Goal: Task Accomplishment & Management: Manage account settings

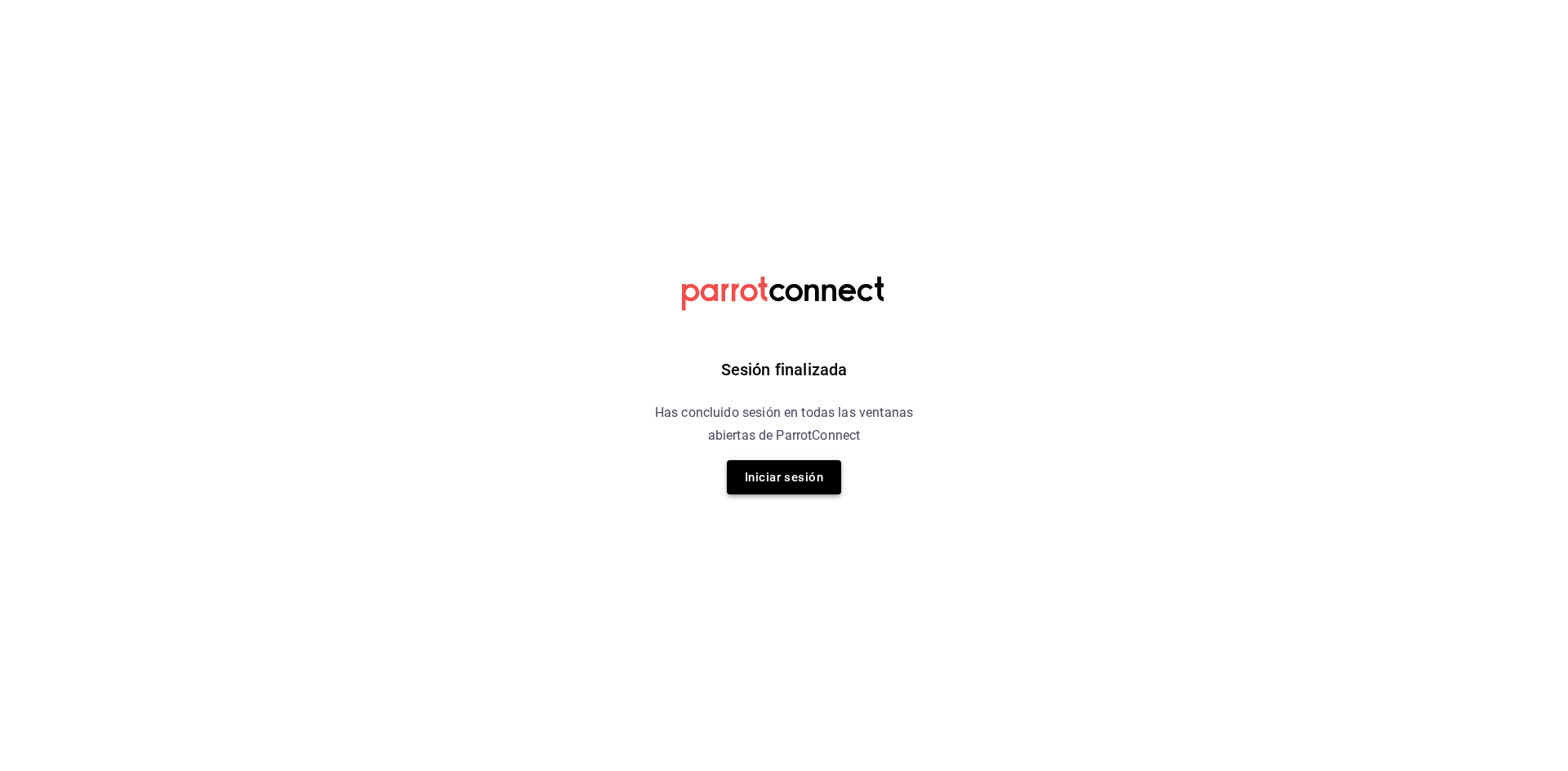
click at [773, 472] on button "Iniciar sesión" at bounding box center [783, 477] width 114 height 34
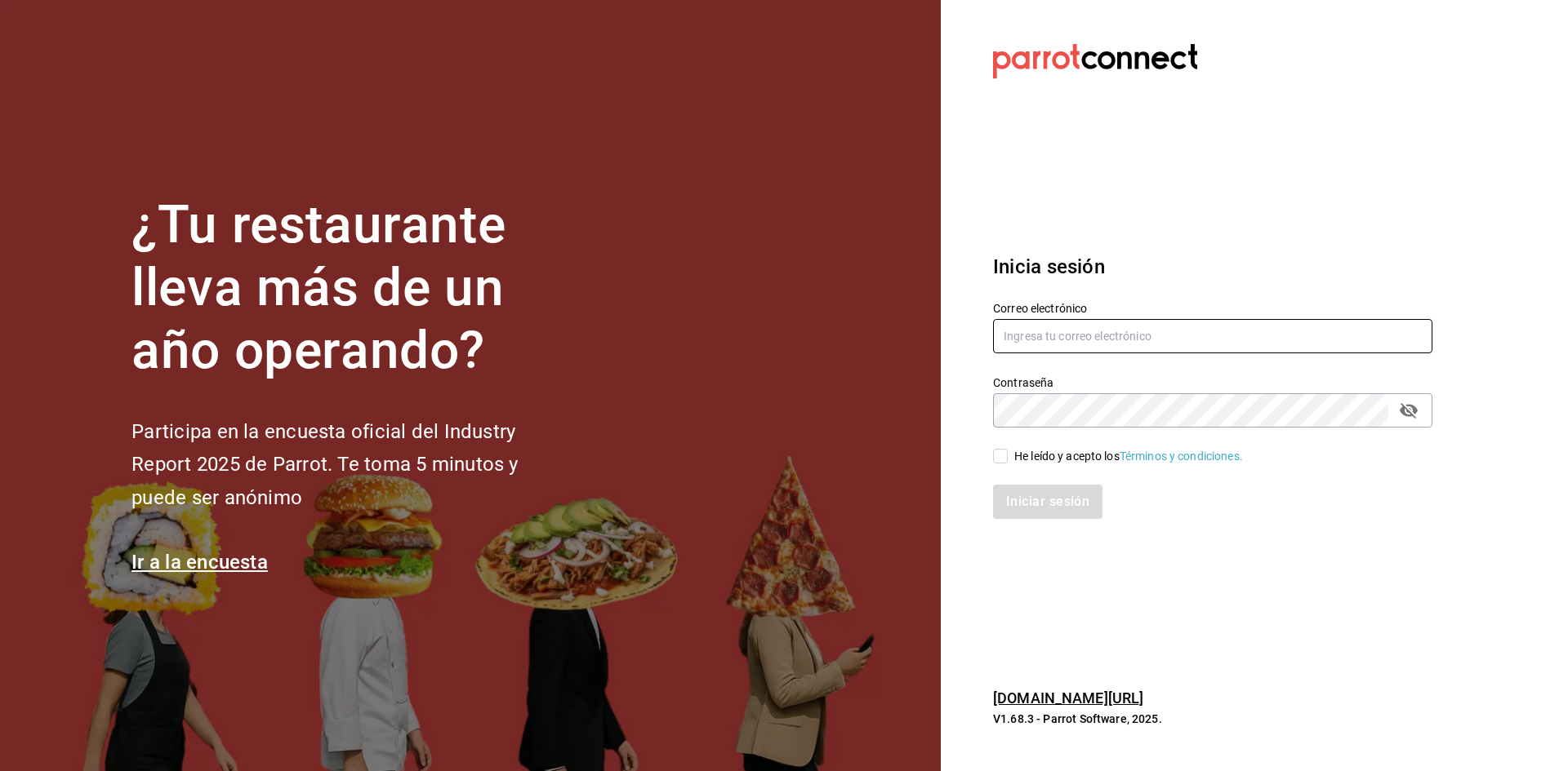
click at [1093, 336] on input "text" at bounding box center [1212, 336] width 439 height 34
type input "[EMAIL_ADDRESS][DOMAIN_NAME]"
click at [1035, 458] on div "He leído y acepto los Términos y condiciones." at bounding box center [1128, 457] width 229 height 18
click at [1008, 458] on input "He leído y acepto los Términos y condiciones." at bounding box center [1000, 455] width 15 height 15
checkbox input "true"
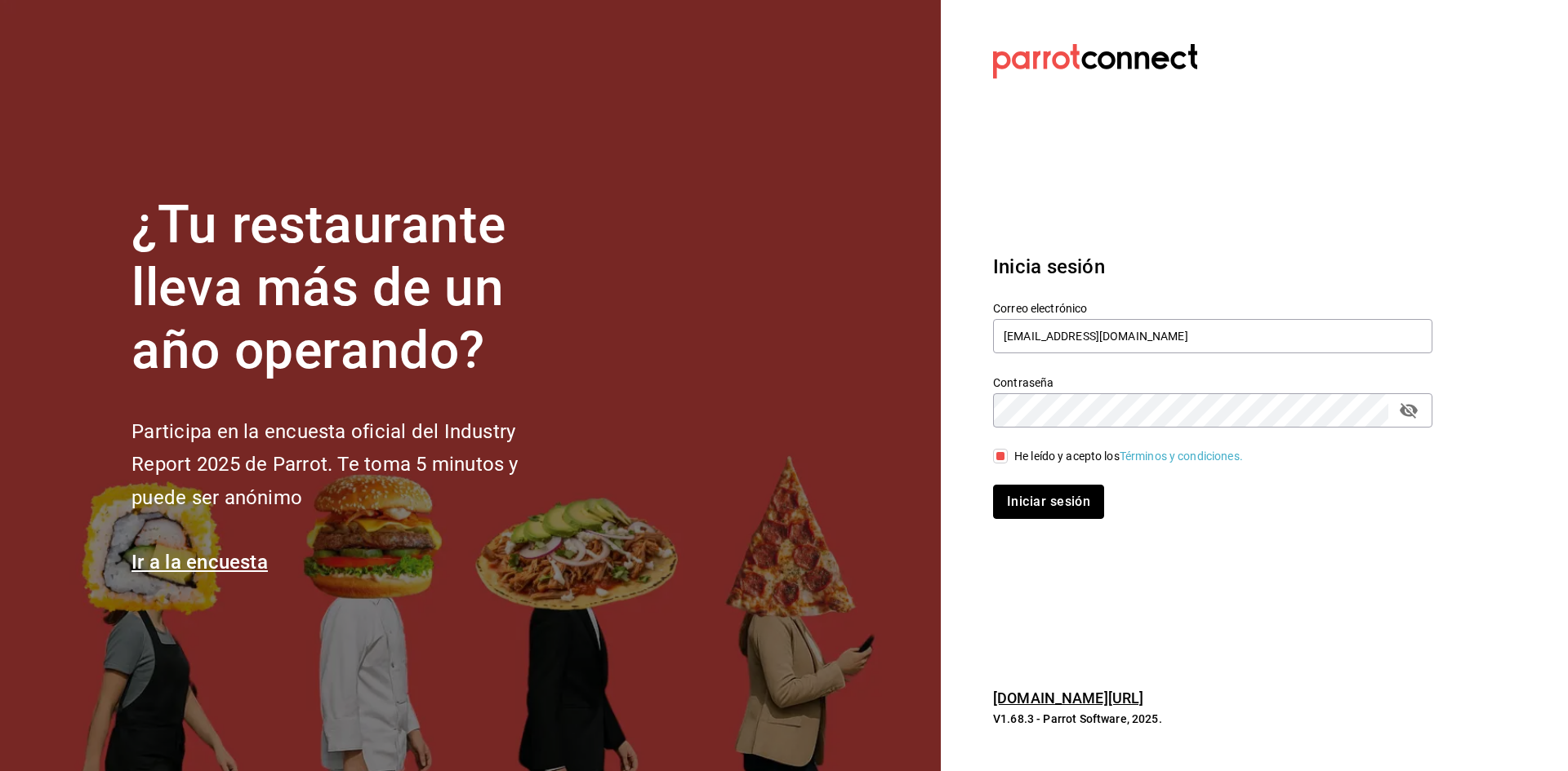
click at [1047, 508] on button "Iniciar sesión" at bounding box center [1049, 501] width 111 height 34
